Goal: Information Seeking & Learning: Learn about a topic

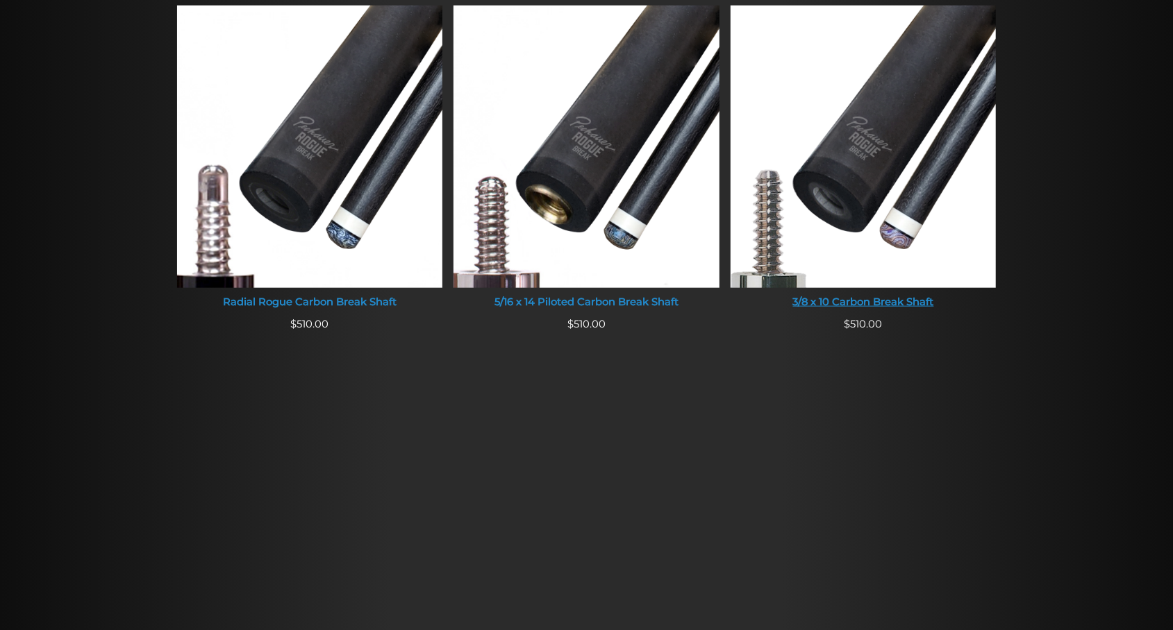
scroll to position [866, 0]
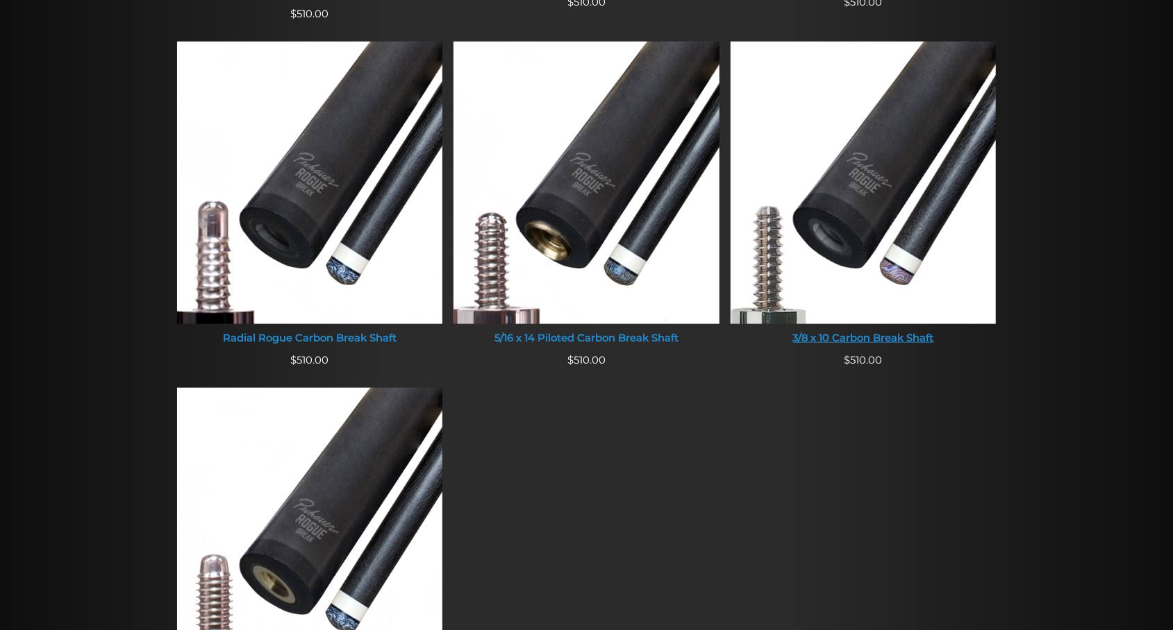
click at [855, 433] on ul "Pechauer Piloted Rogue Carbon Break Shaft (Pro Series & JP Series 2025) $ 510.0…" at bounding box center [586, 209] width 830 height 1052
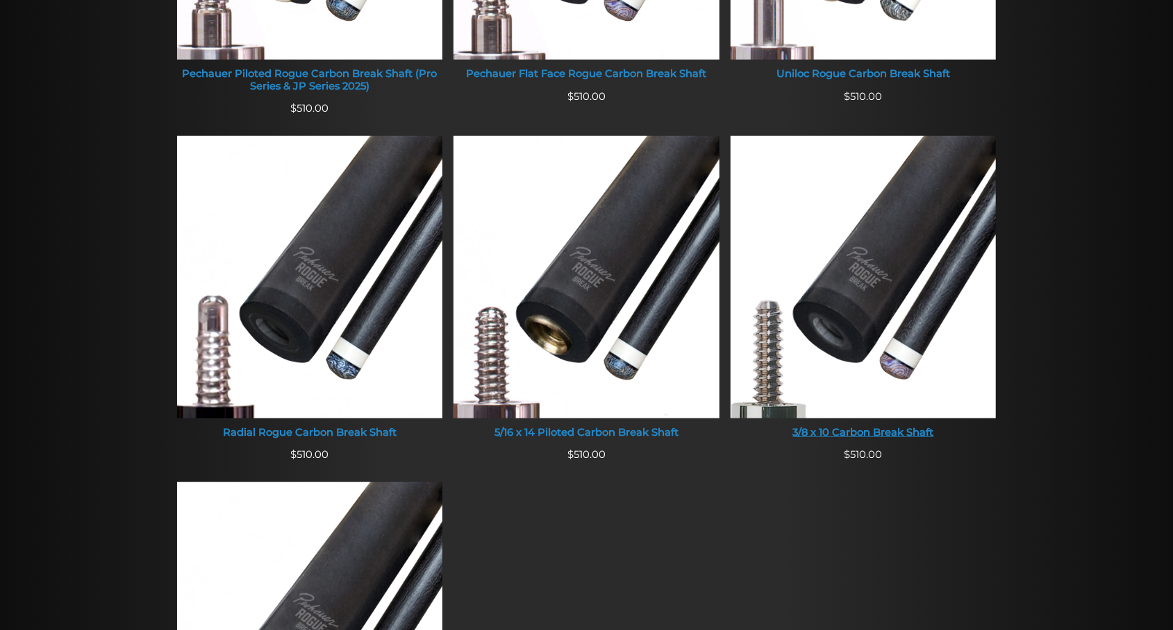
scroll to position [758, 0]
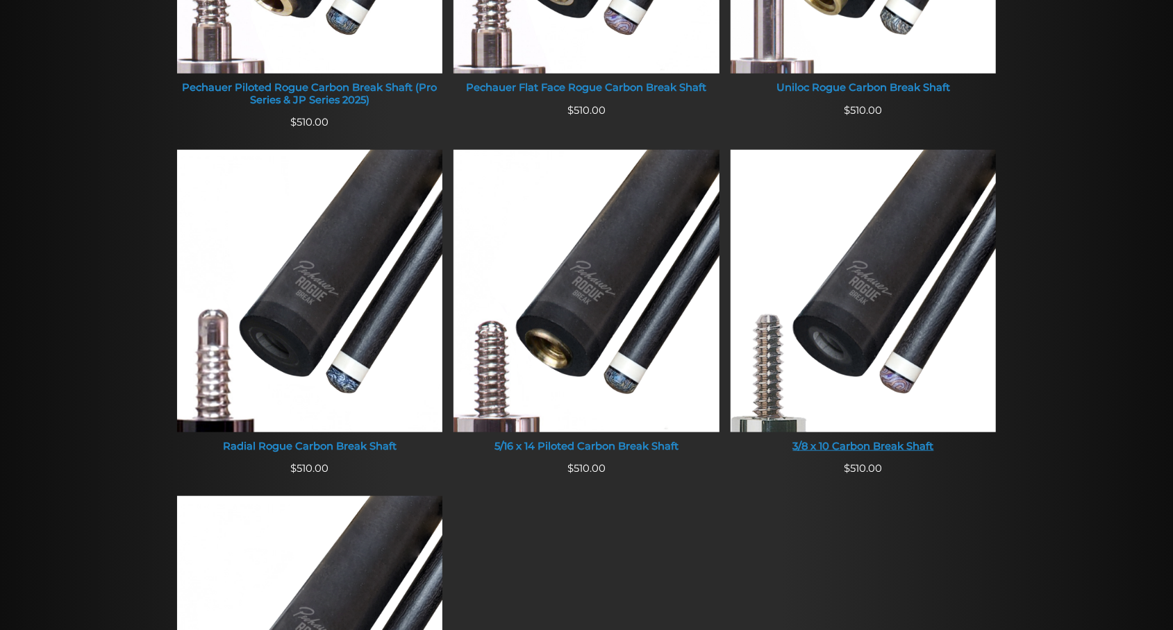
click at [855, 433] on img at bounding box center [863, 291] width 266 height 283
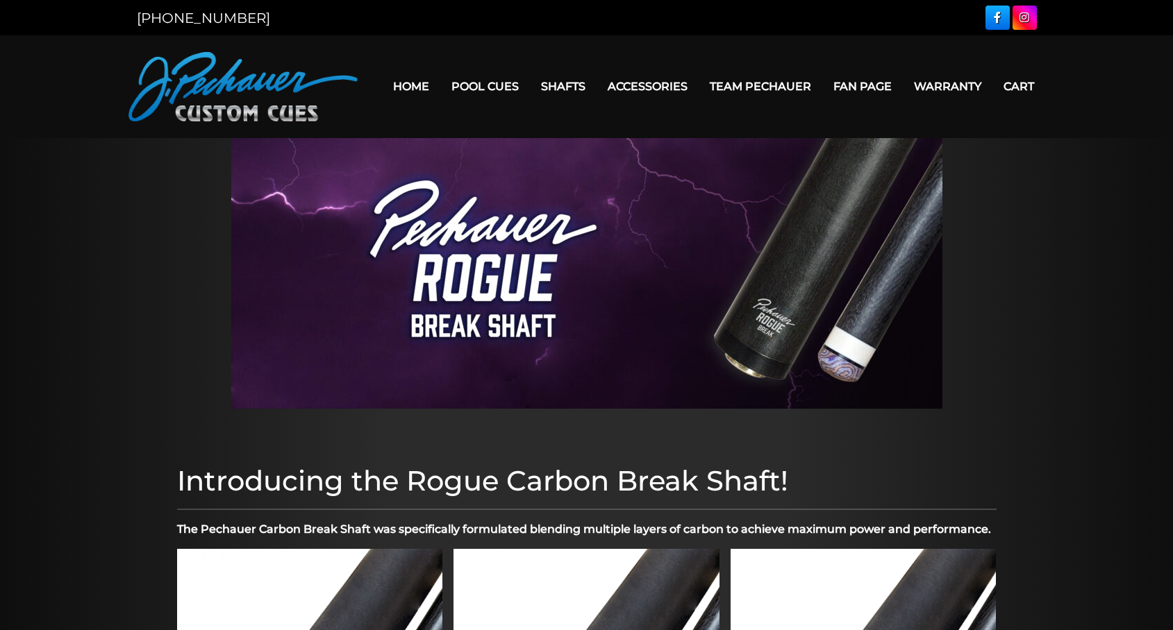
scroll to position [758, 0]
